Goal: Information Seeking & Learning: Find contact information

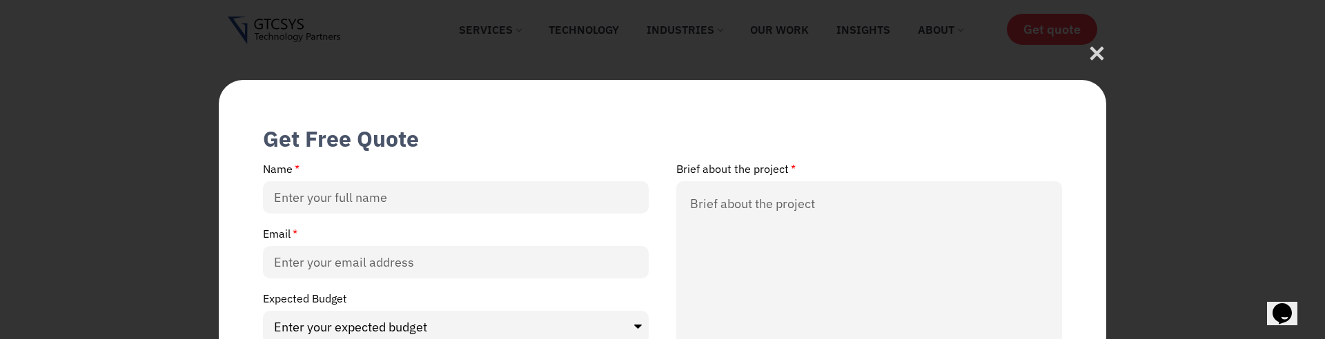
scroll to position [166, 0]
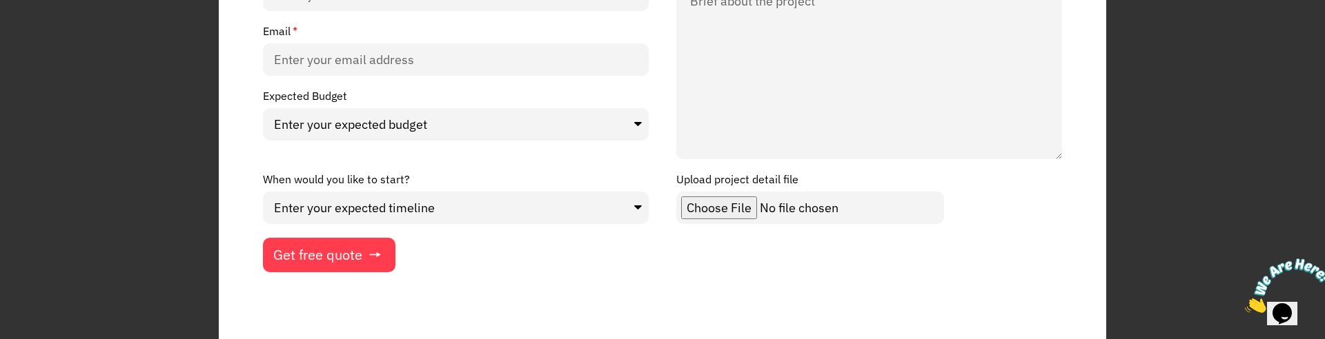
scroll to position [231, 0]
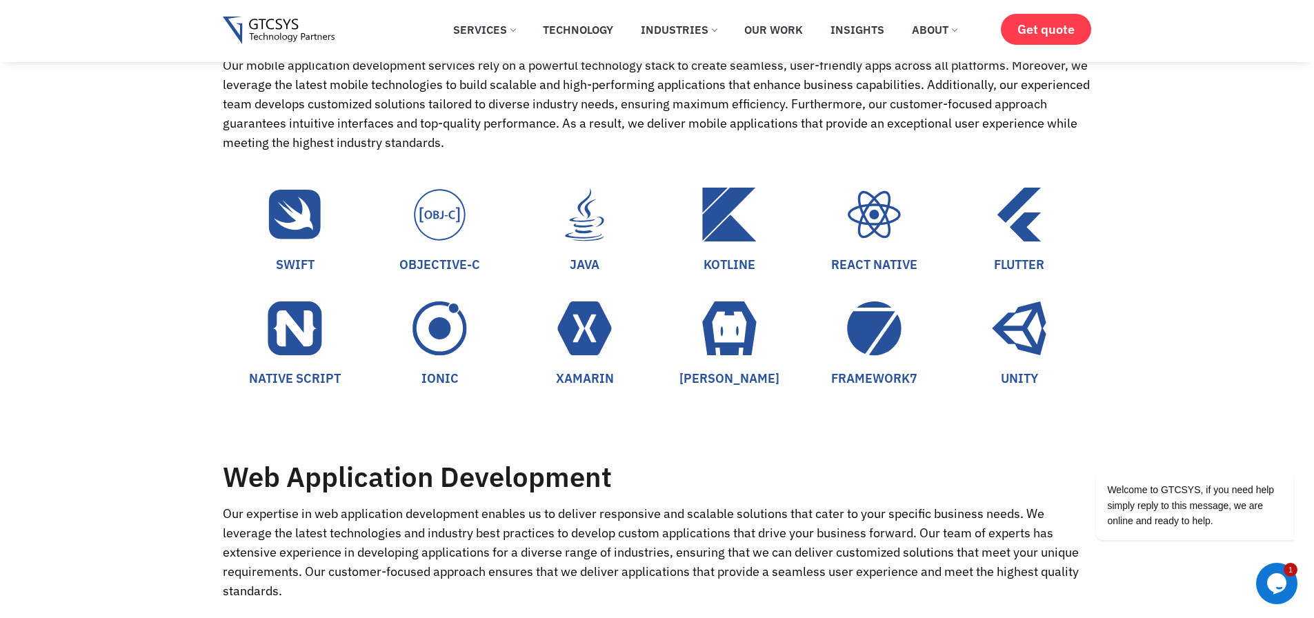
scroll to position [1159, 0]
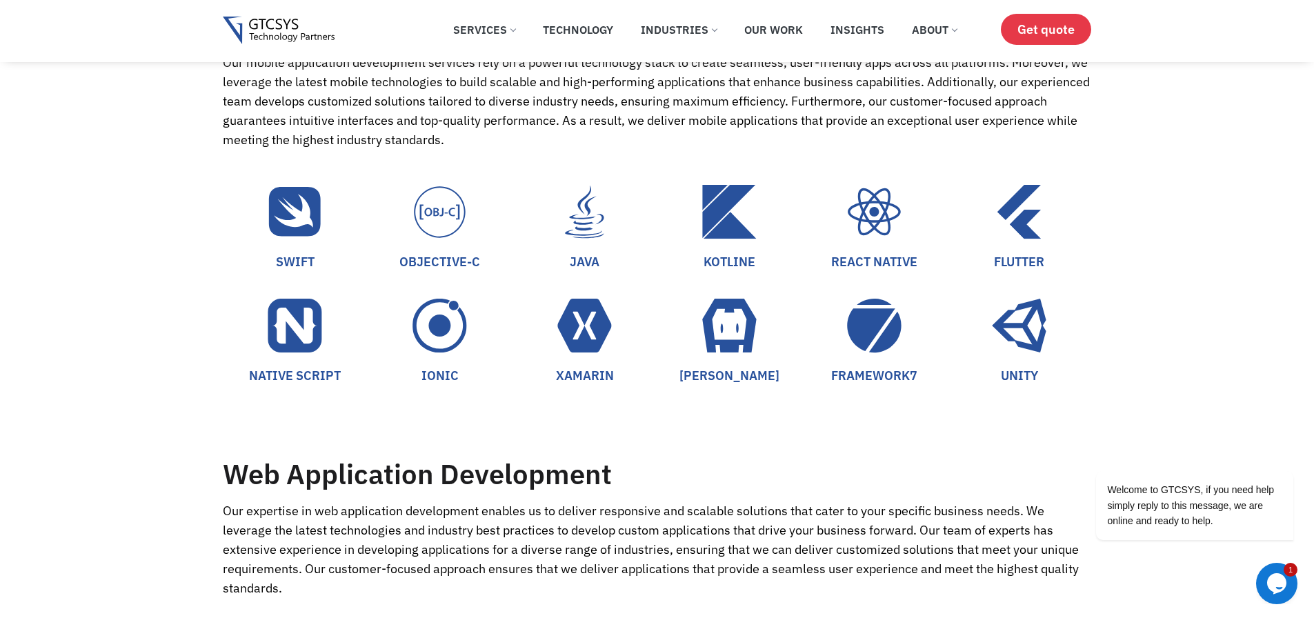
click at [1060, 38] on link "Get quote" at bounding box center [1046, 29] width 90 height 31
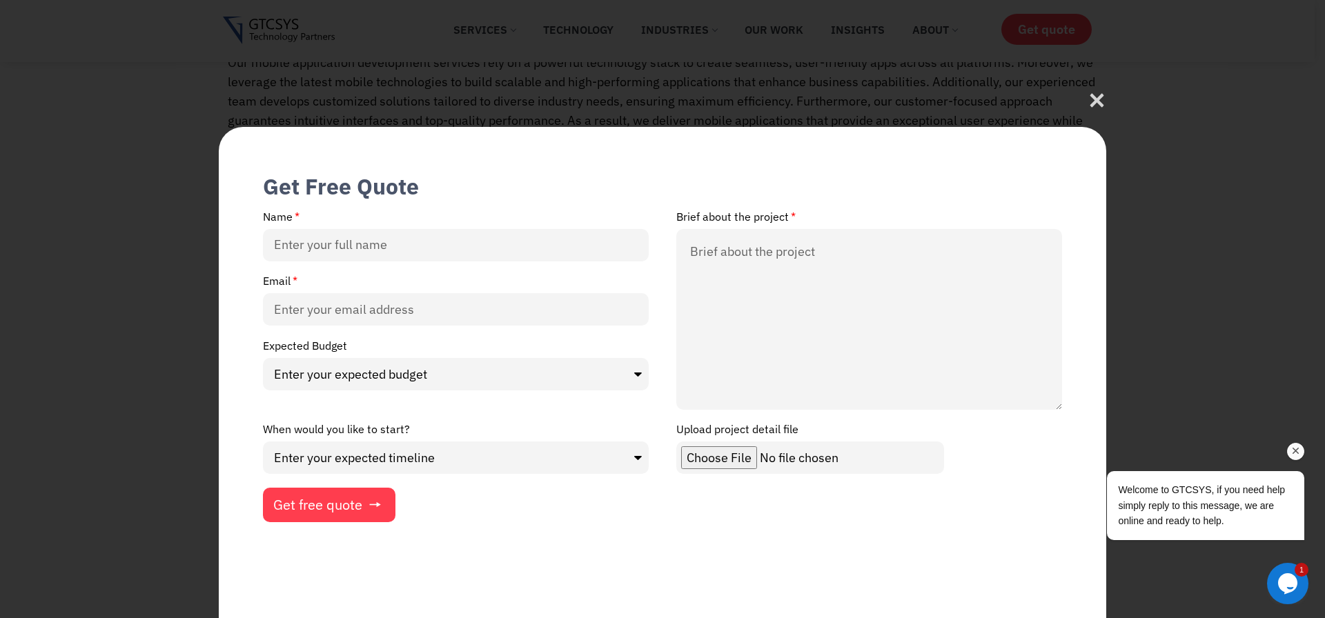
drag, startPoint x: 1295, startPoint y: 453, endPoint x: 2252, endPoint y: 800, distance: 1017.9
click at [1295, 339] on icon "Chat attention grabber" at bounding box center [1295, 451] width 12 height 12
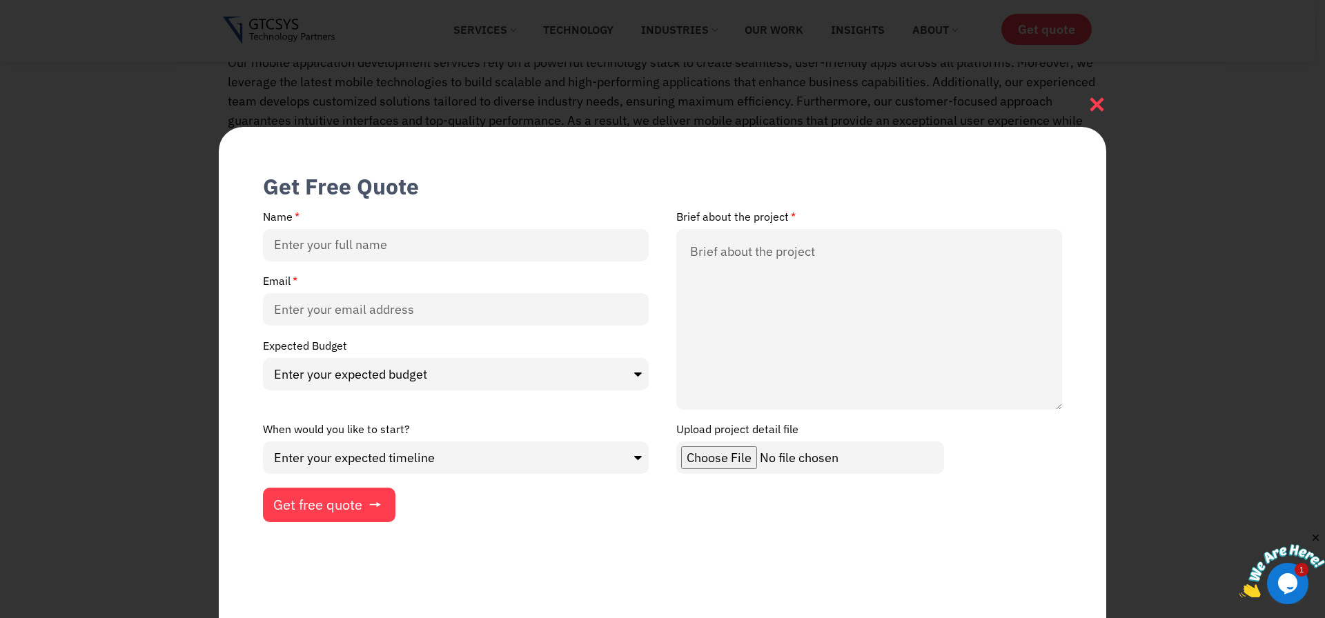
click at [1092, 103] on icon at bounding box center [1096, 104] width 19 height 19
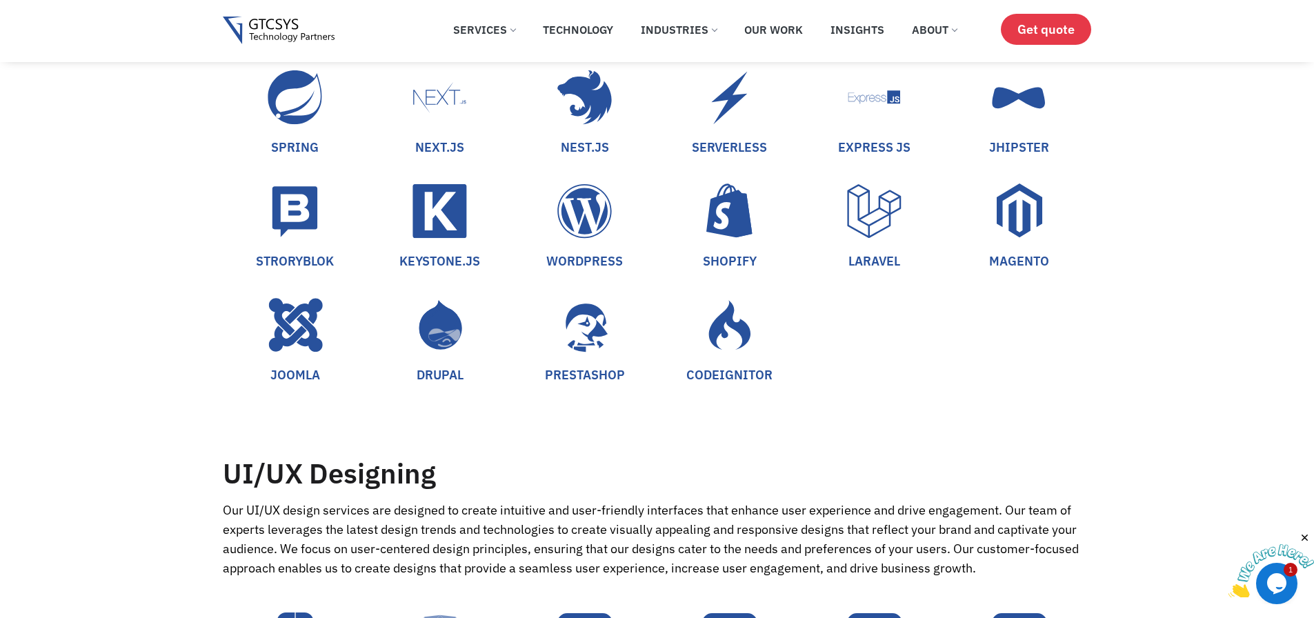
scroll to position [2152, 0]
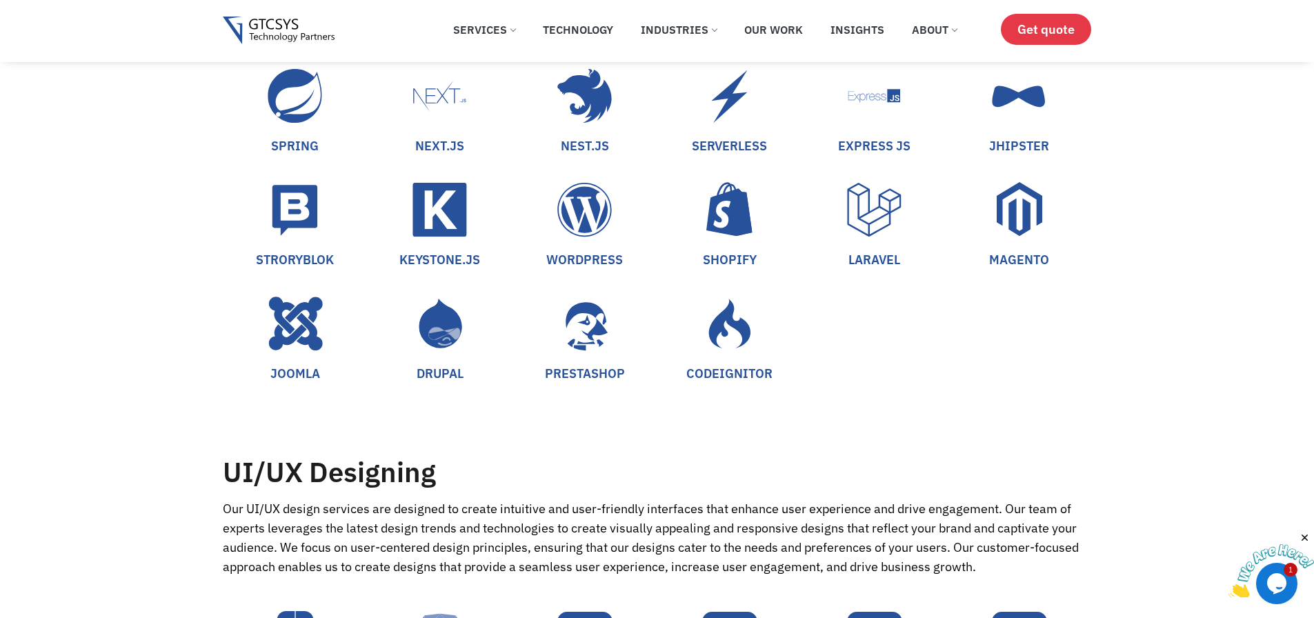
click at [1030, 36] on span "Get quote" at bounding box center [1046, 29] width 57 height 14
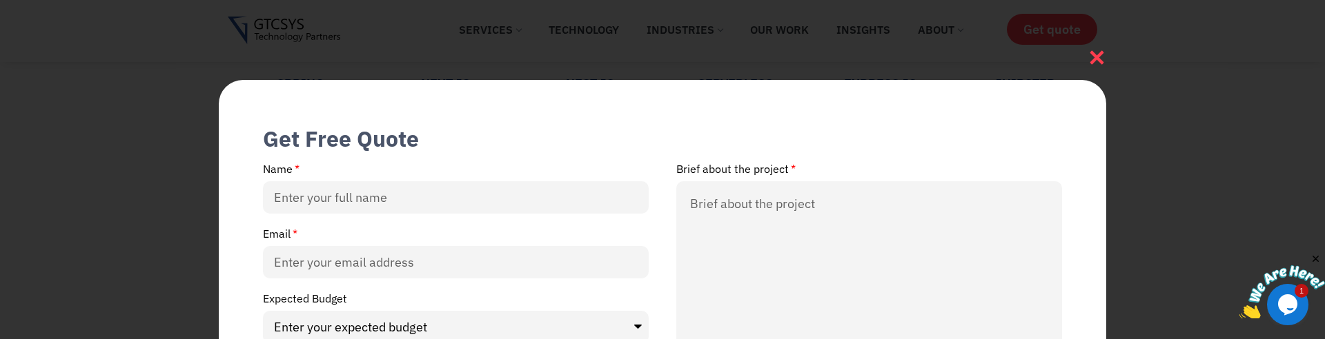
click at [1098, 50] on icon at bounding box center [1096, 57] width 19 height 19
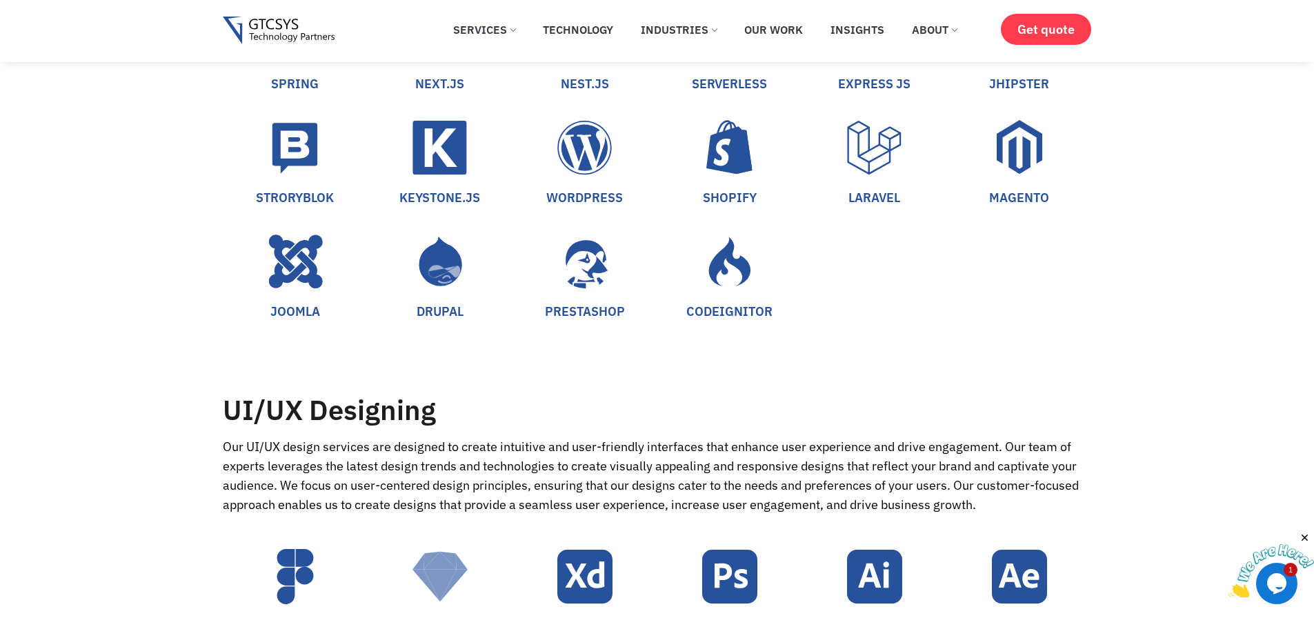
click at [248, 20] on img at bounding box center [279, 31] width 112 height 28
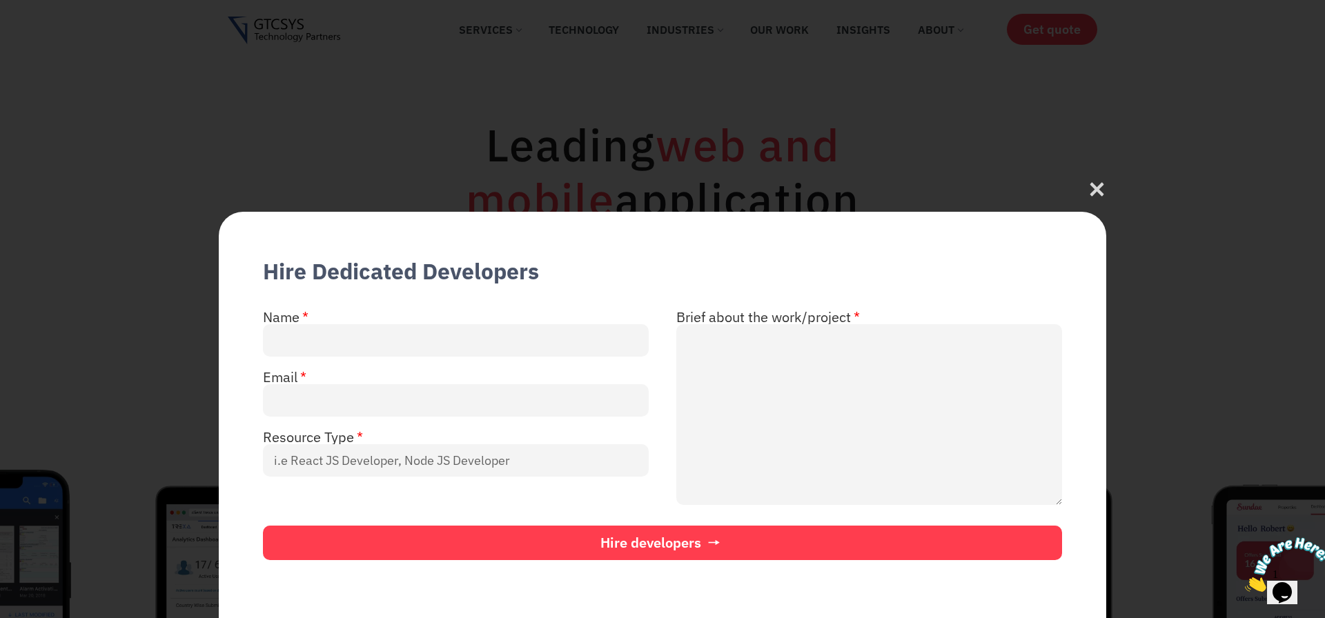
click at [1088, 189] on div at bounding box center [1096, 187] width 19 height 23
click at [1089, 180] on icon at bounding box center [1096, 189] width 19 height 19
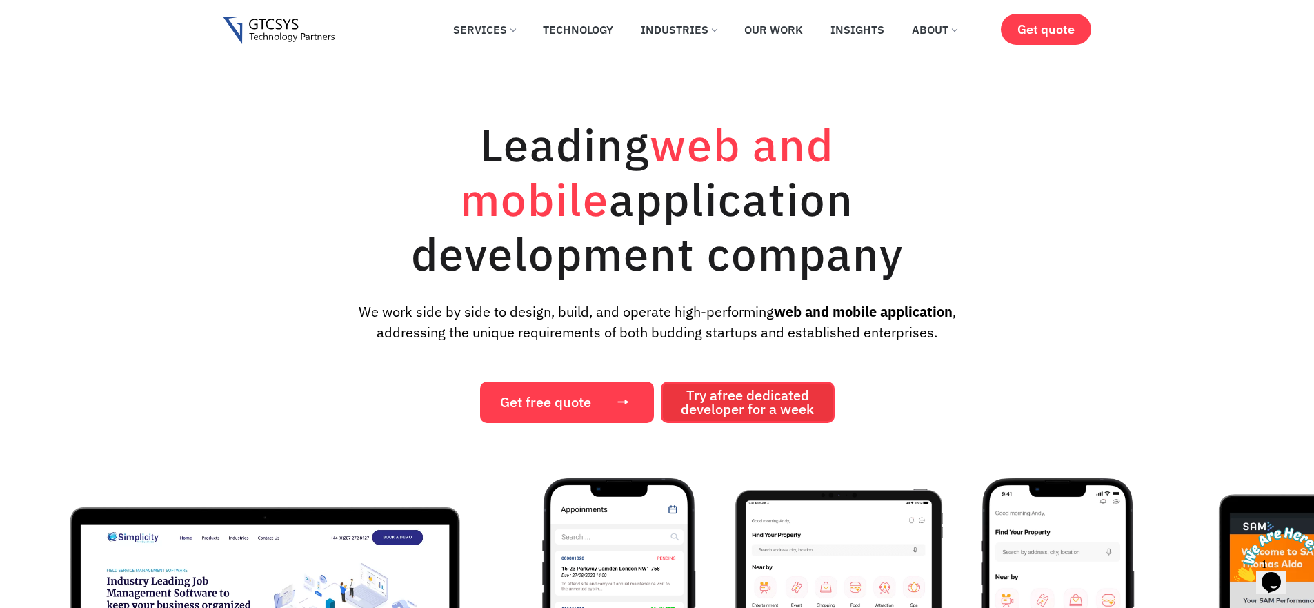
click at [682, 400] on span "Try a free dedicated developer for a week" at bounding box center [747, 402] width 133 height 28
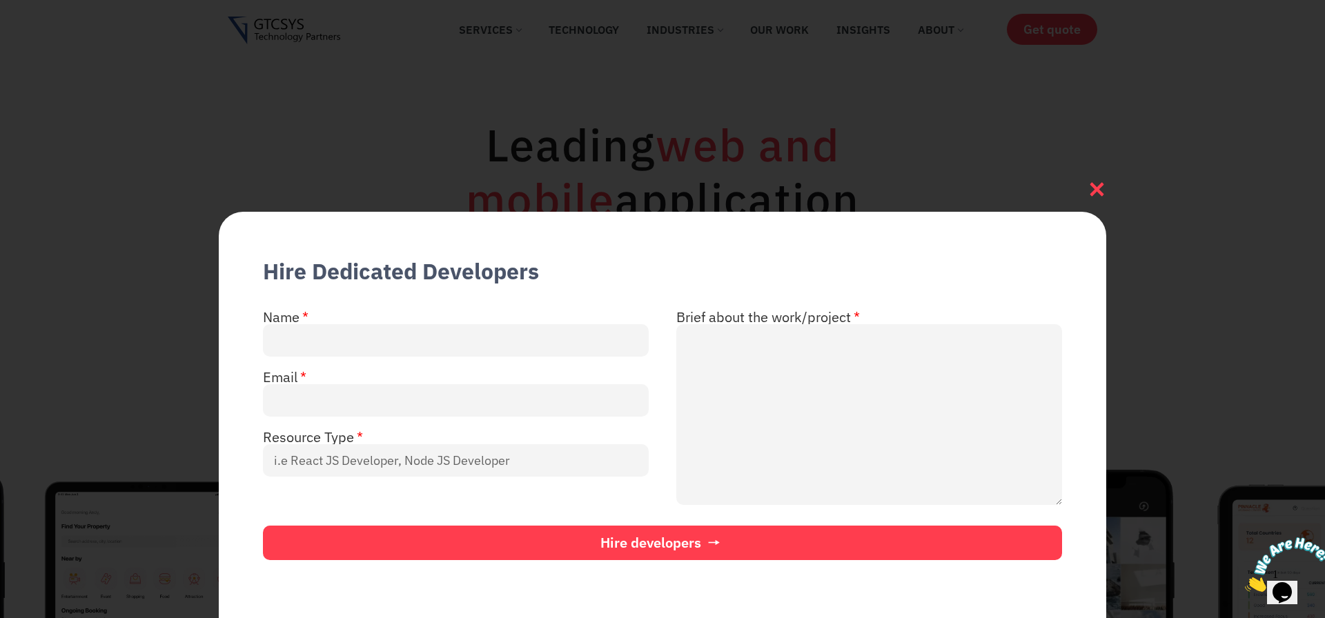
click at [1099, 180] on icon at bounding box center [1096, 189] width 19 height 19
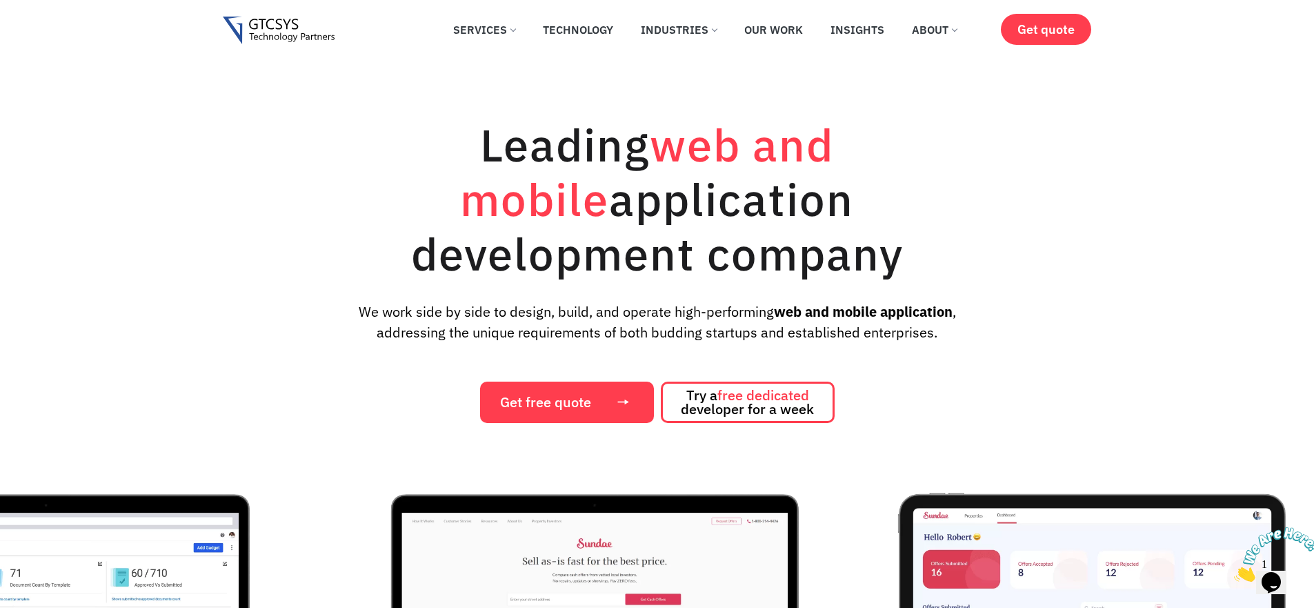
click at [272, 266] on div "Leading web and mobile application development company We work side by side to …" at bounding box center [657, 270] width 869 height 306
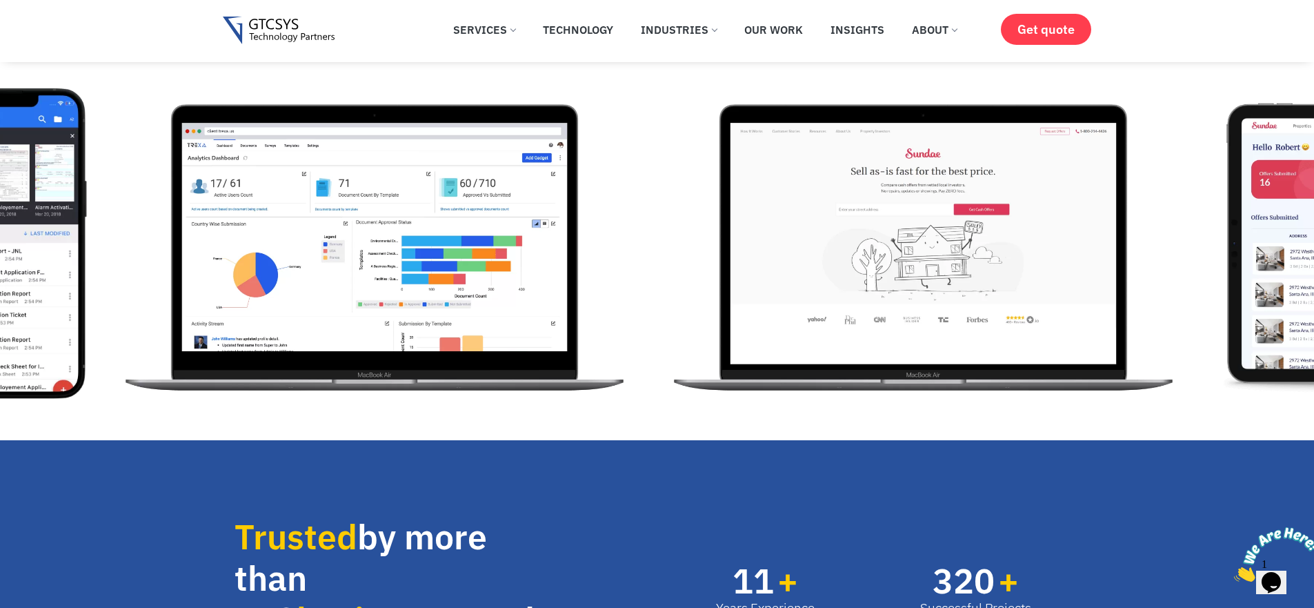
scroll to position [580, 0]
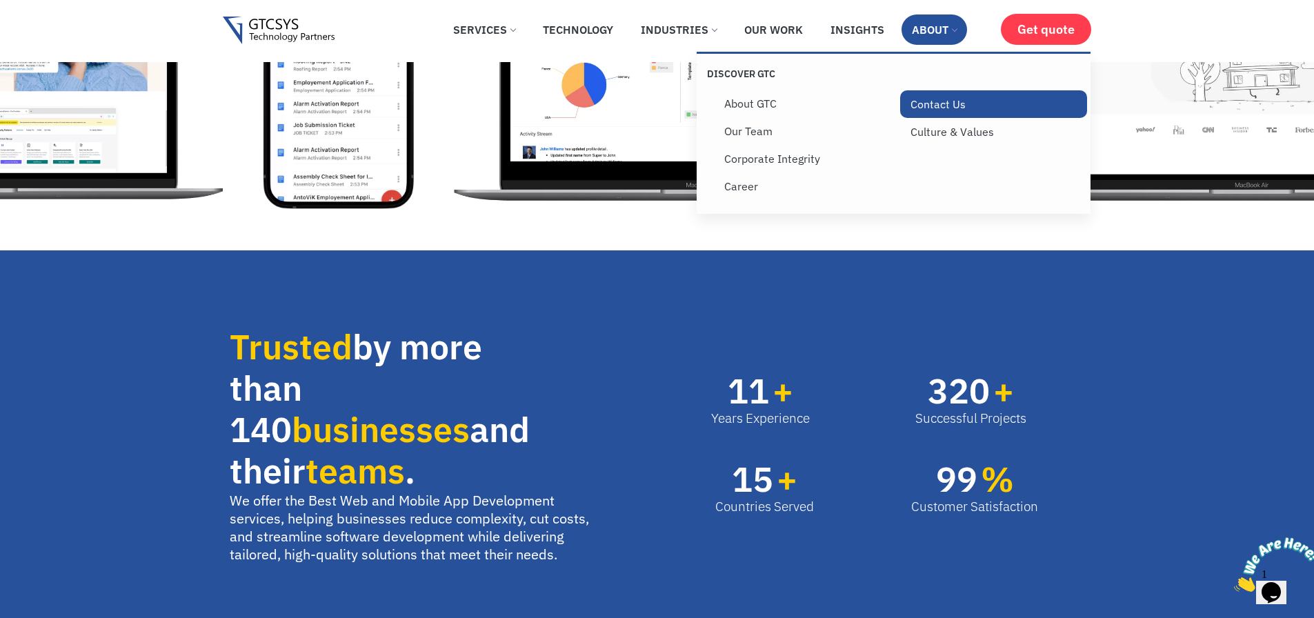
click at [937, 113] on link "Contact Us" at bounding box center [993, 104] width 187 height 28
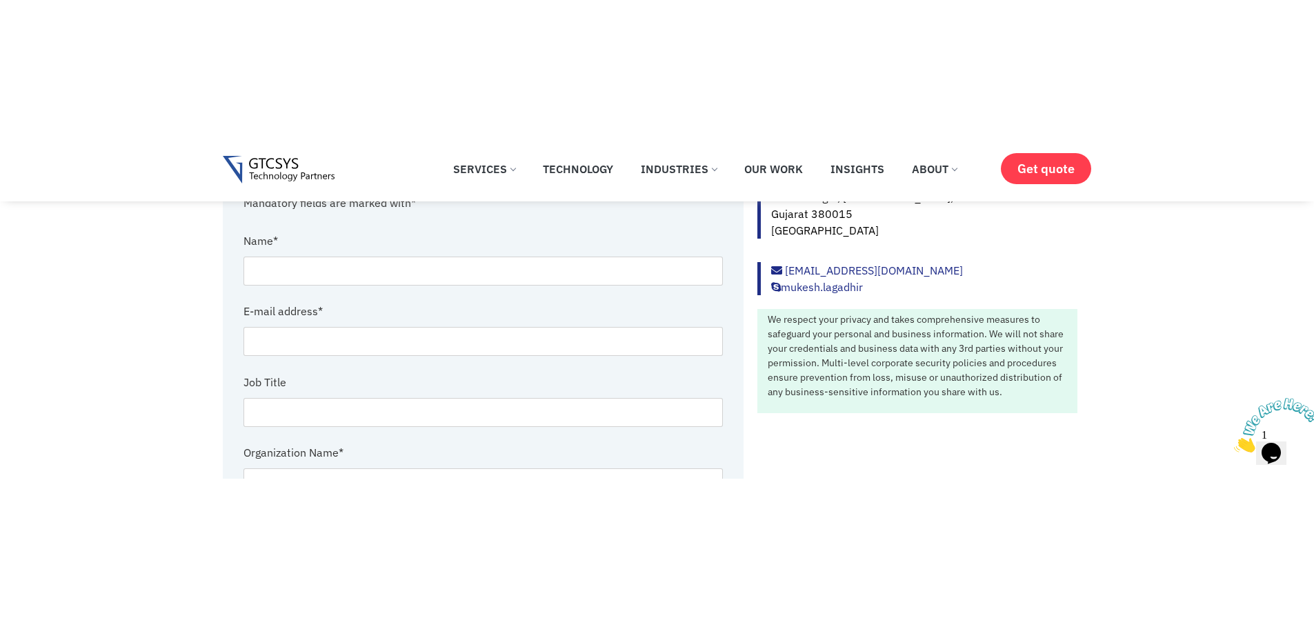
scroll to position [186, 0]
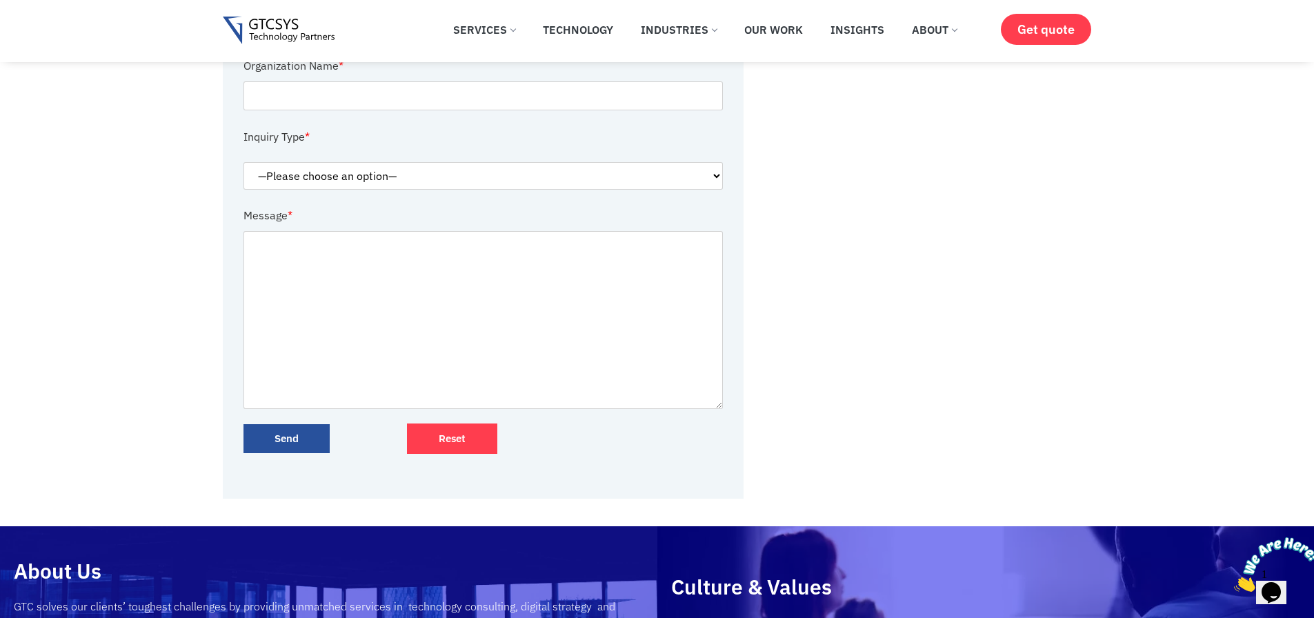
scroll to position [497, 0]
drag, startPoint x: 595, startPoint y: 180, endPoint x: 994, endPoint y: 207, distance: 399.7
click at [994, 207] on div "Contact Information Mandatory fields are marked with* Name * E-mail address * J…" at bounding box center [657, 118] width 869 height 760
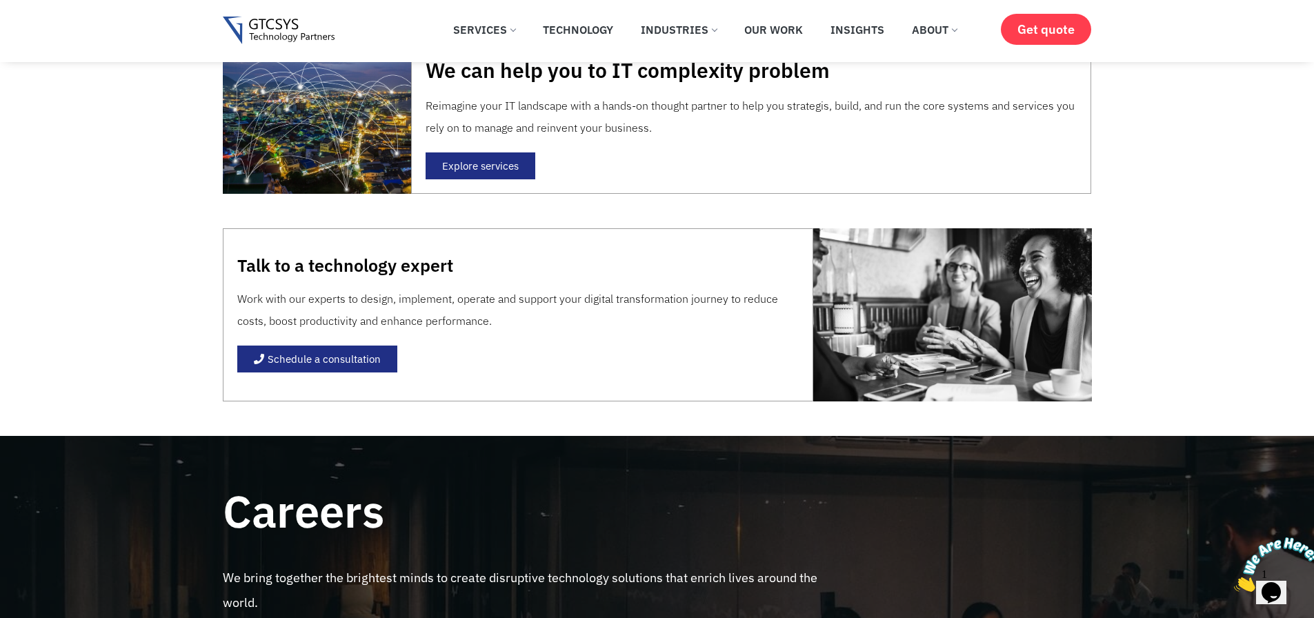
scroll to position [1242, 0]
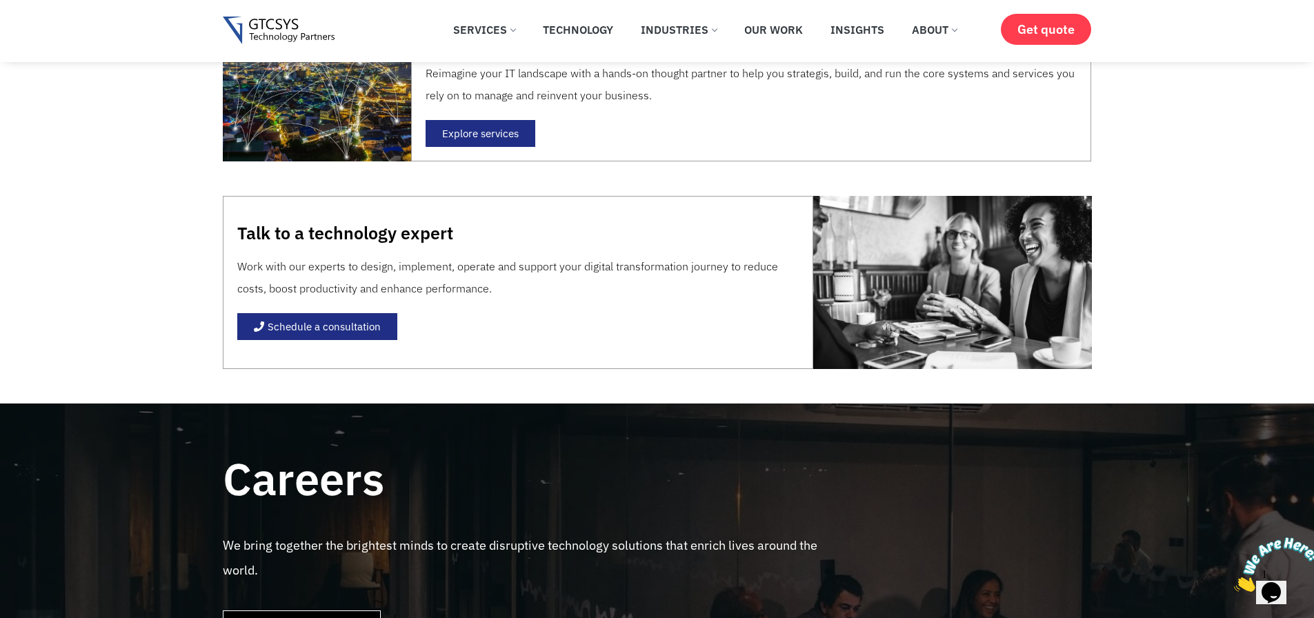
click at [272, 328] on span "Schedule a consultation" at bounding box center [324, 326] width 113 height 10
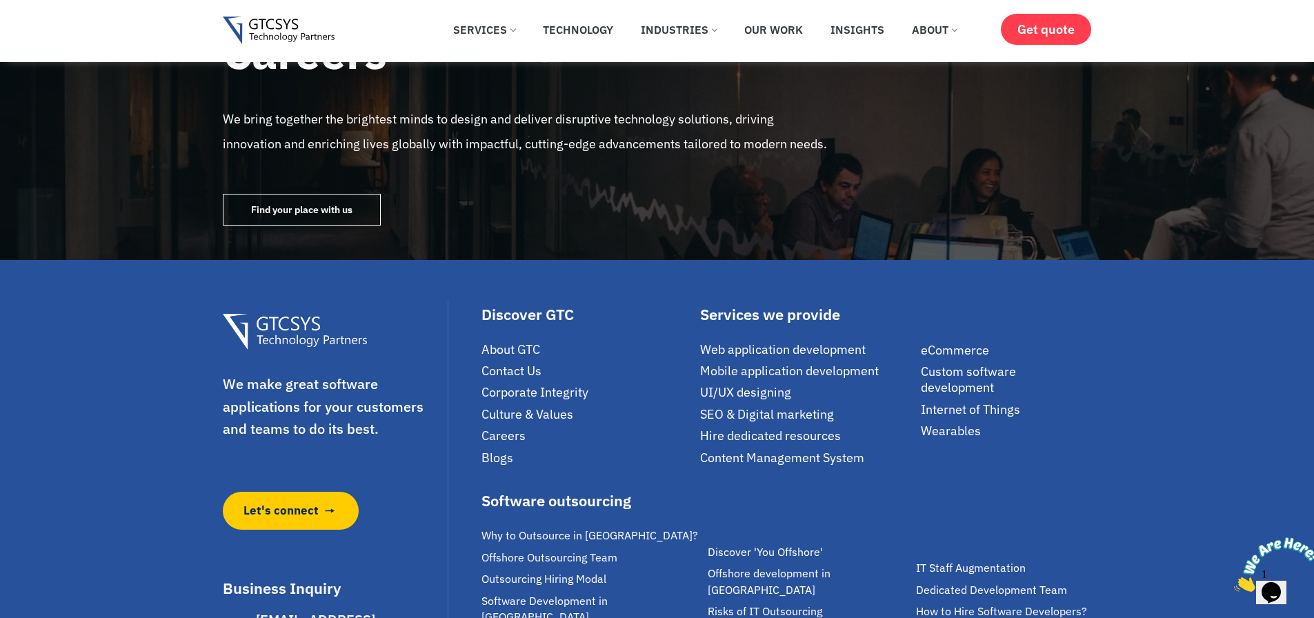
scroll to position [1341, 0]
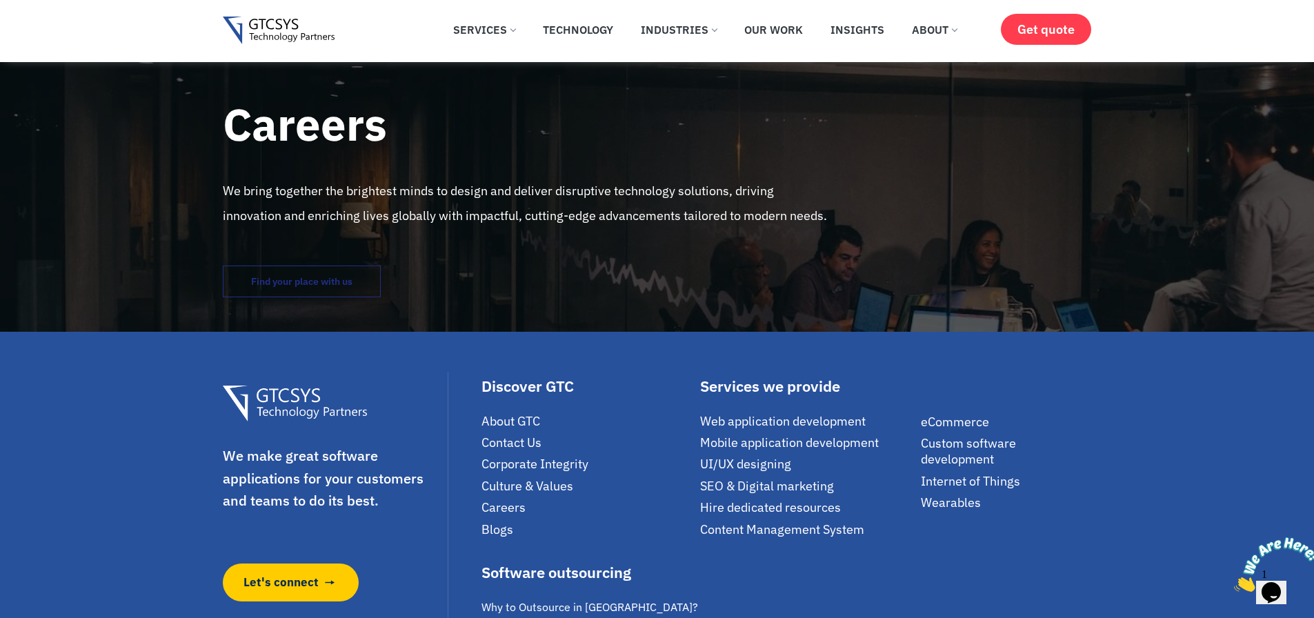
click at [267, 290] on link "Find your place with us" at bounding box center [302, 282] width 158 height 32
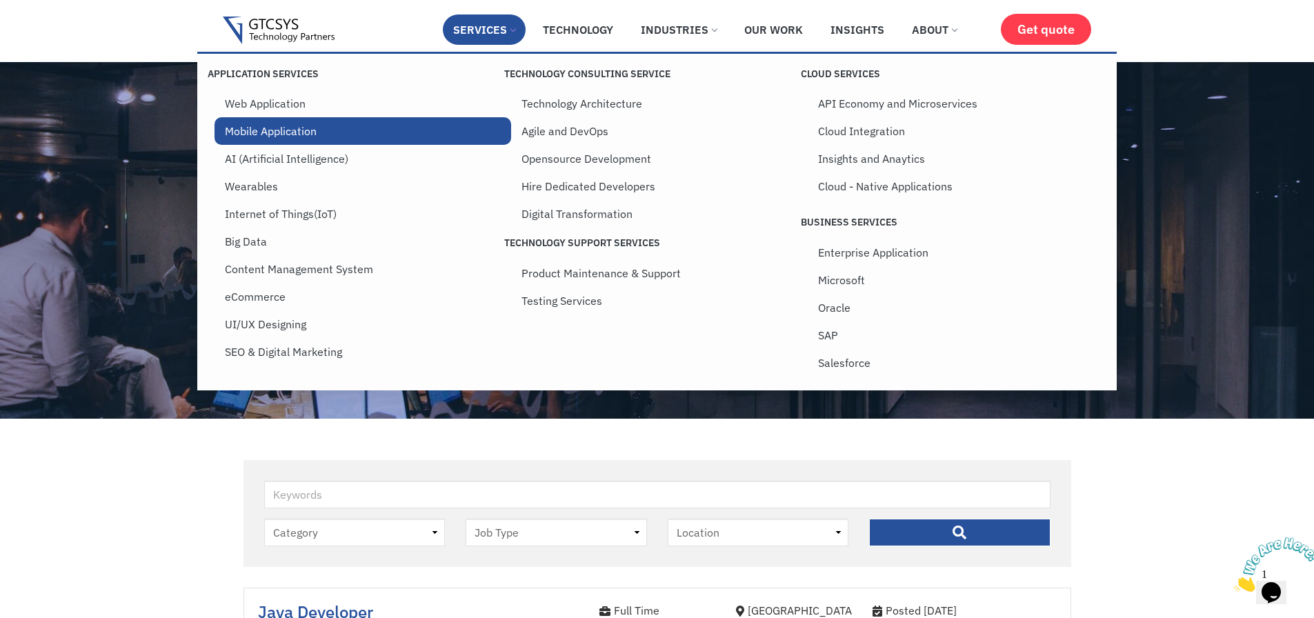
click at [266, 133] on link "Mobile Application" at bounding box center [363, 131] width 297 height 28
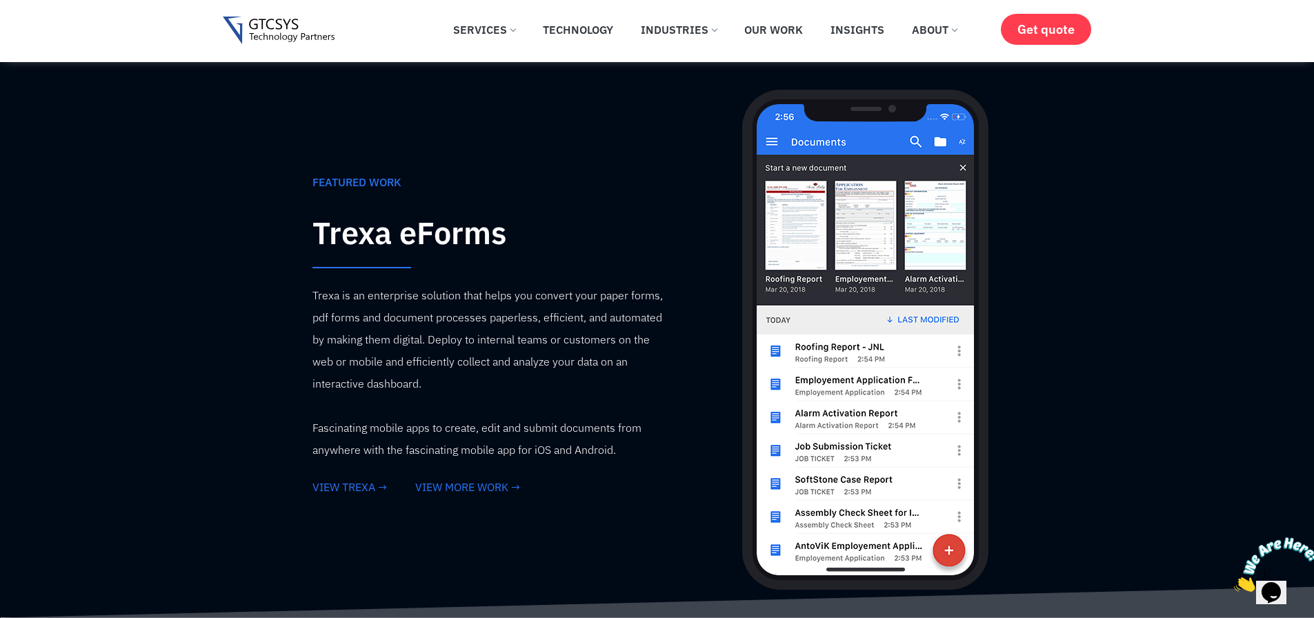
scroll to position [1490, 0]
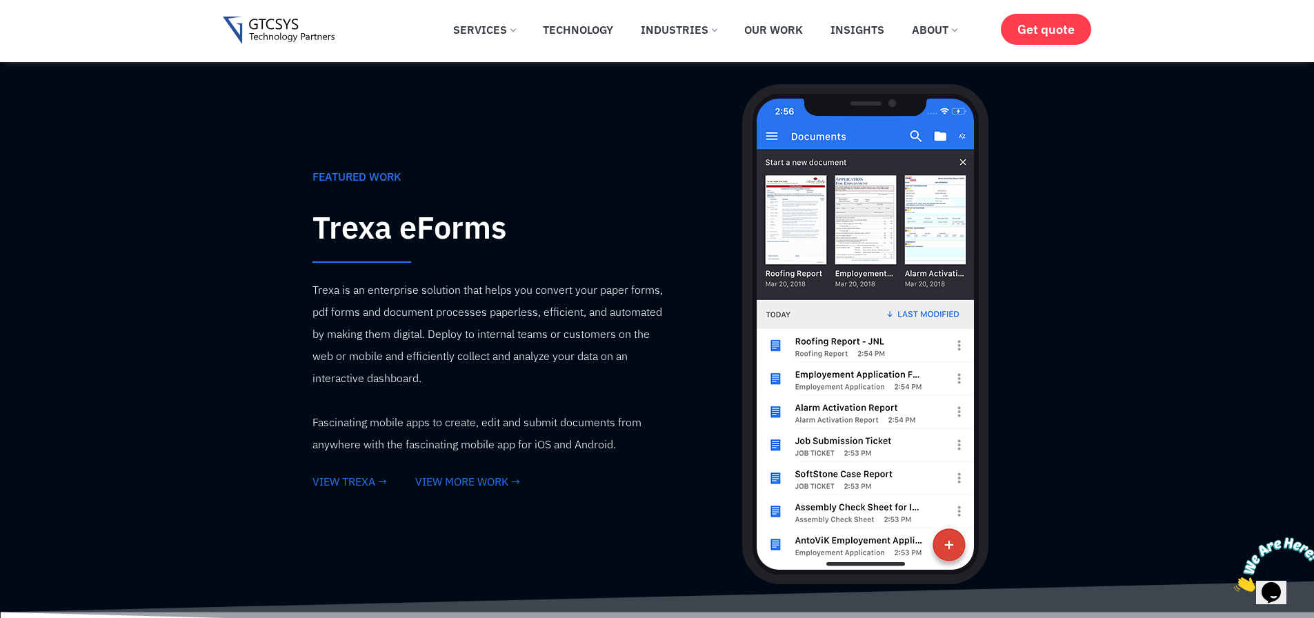
drag, startPoint x: 940, startPoint y: 525, endPoint x: 935, endPoint y: 499, distance: 26.1
click at [940, 524] on img at bounding box center [865, 334] width 246 height 500
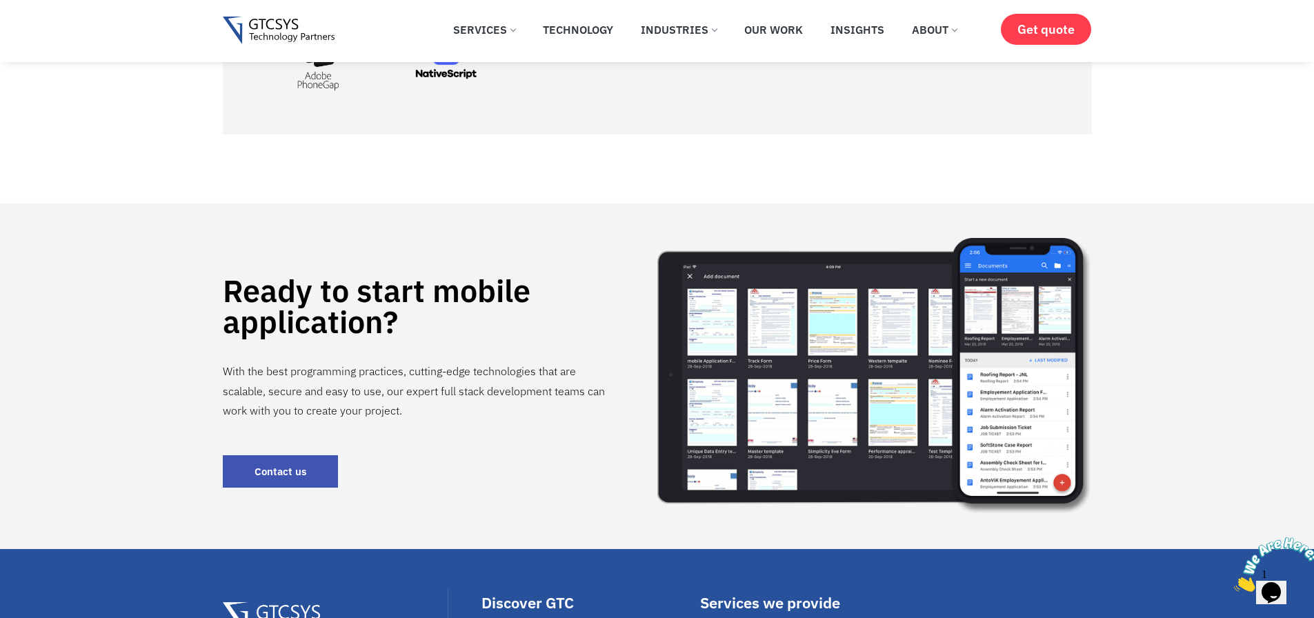
scroll to position [2980, 0]
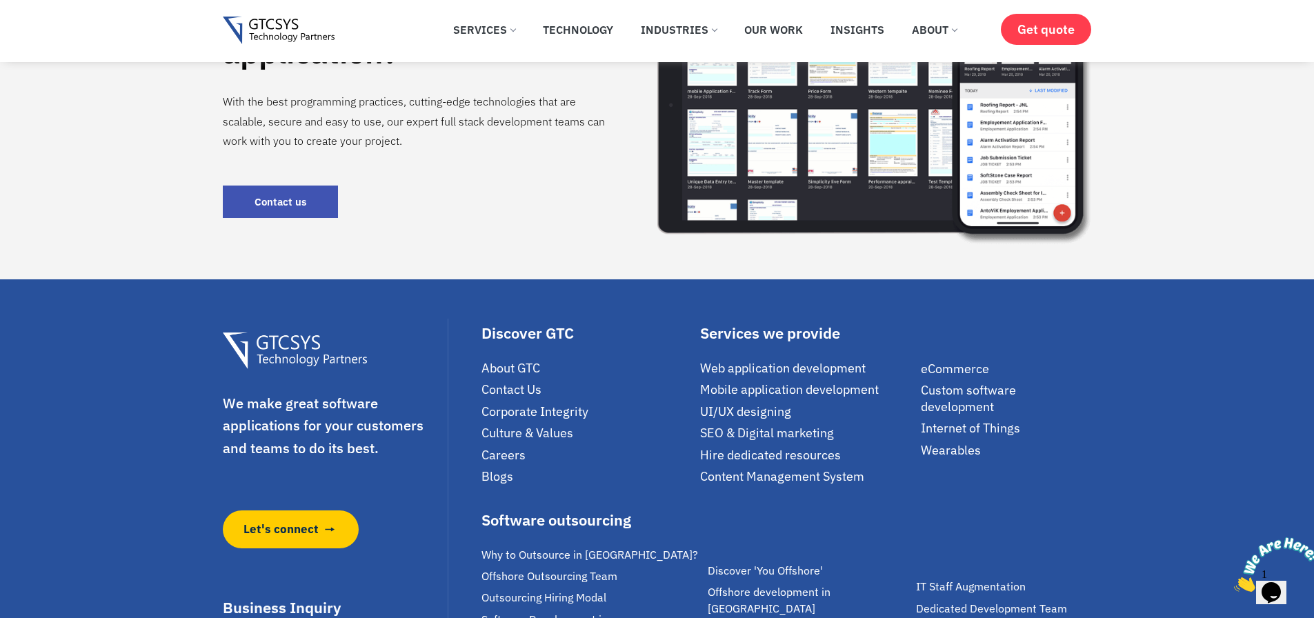
drag, startPoint x: 1308, startPoint y: 535, endPoint x: 2337, endPoint y: 1022, distance: 1139.0
click at [1234, 582] on icon "Close" at bounding box center [1234, 588] width 0 height 12
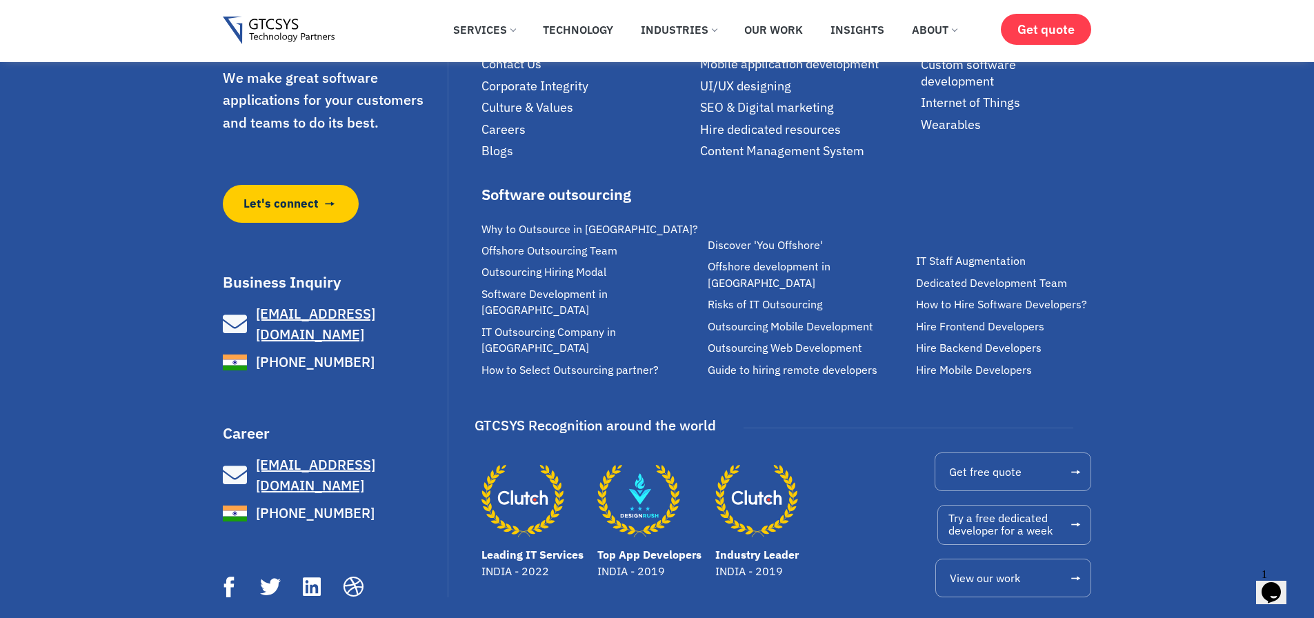
scroll to position [3325, 0]
